Goal: Task Accomplishment & Management: Complete application form

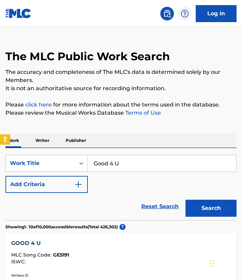
scroll to position [13, 0]
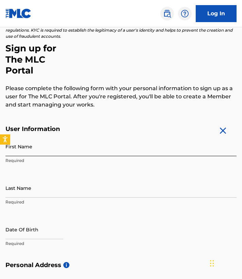
scroll to position [39, 0]
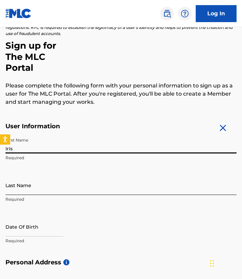
type input "Iris"
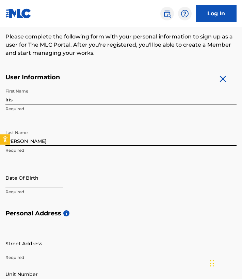
scroll to position [103, 0]
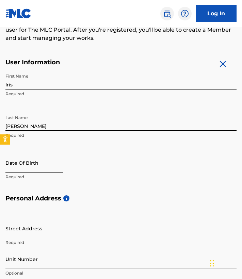
type input "[PERSON_NAME]"
select select "8"
select select "2025"
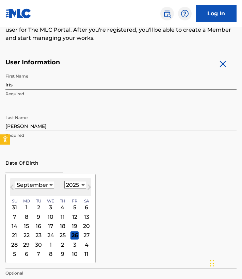
select select "3"
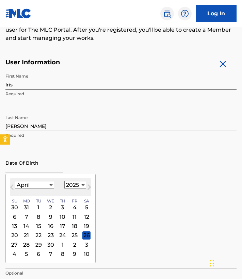
select select "2003"
click at [71, 235] on div "25" at bounding box center [75, 236] width 8 height 8
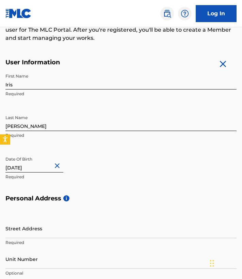
type input "April 25 2003"
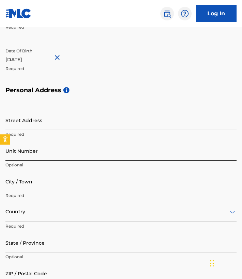
scroll to position [206, 0]
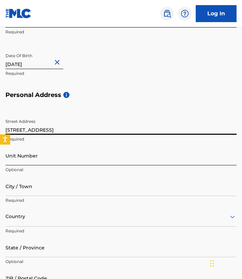
type input "2 E 8th St"
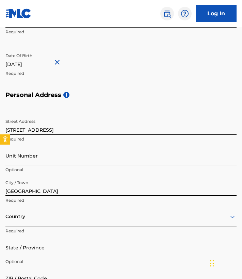
type input "Chicago"
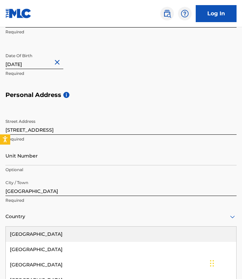
click at [25, 217] on div at bounding box center [120, 217] width 231 height 9
click at [29, 235] on div "United States" at bounding box center [121, 234] width 231 height 15
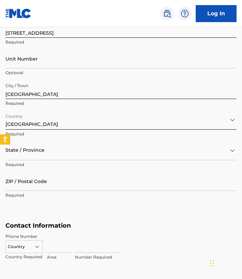
scroll to position [308, 0]
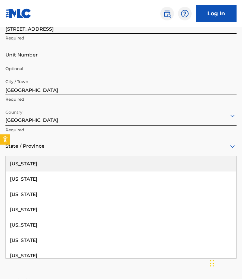
click at [42, 151] on div "State / Province" at bounding box center [120, 146] width 231 height 19
type input "il"
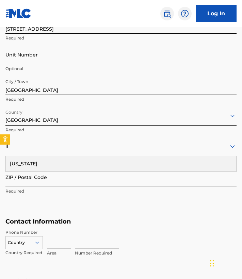
click at [25, 166] on div "Illinois" at bounding box center [121, 163] width 231 height 15
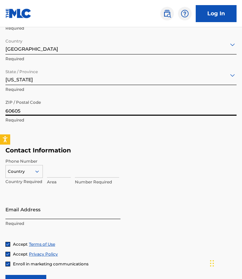
scroll to position [383, 0]
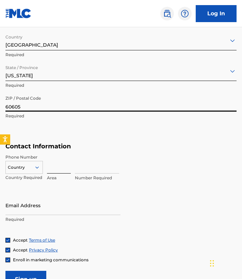
type input "60605"
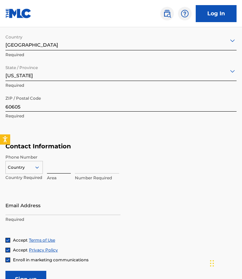
click at [61, 169] on input at bounding box center [59, 163] width 24 height 19
type input "708"
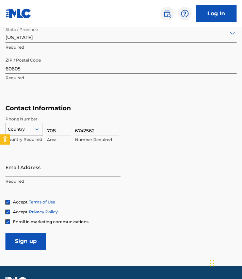
scroll to position [426, 0]
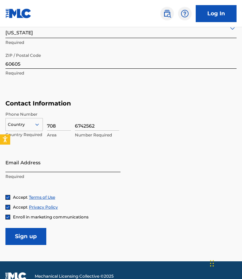
type input "6742562"
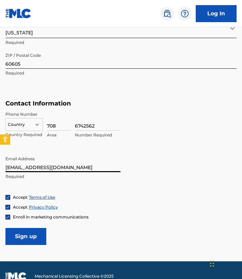
drag, startPoint x: 43, startPoint y: 168, endPoint x: 98, endPoint y: 165, distance: 54.9
click at [99, 166] on input "iriscarbajal28@GMAIL.COM" at bounding box center [62, 162] width 115 height 19
type input "iriscarbajal28@gmail.com"
click at [14, 215] on span "Enroll in marketing communications" at bounding box center [51, 217] width 76 height 5
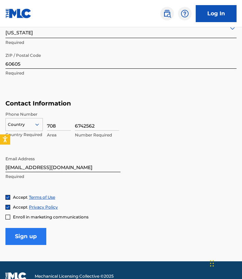
click at [21, 232] on input "Sign up" at bounding box center [25, 236] width 41 height 17
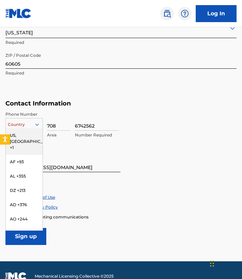
click at [31, 122] on div at bounding box center [24, 124] width 37 height 7
click at [28, 135] on div "US, CA +1" at bounding box center [24, 141] width 37 height 27
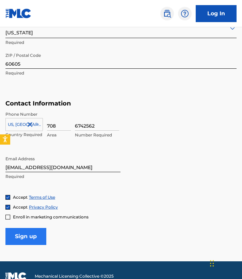
click at [22, 234] on input "Sign up" at bounding box center [25, 236] width 41 height 17
